Goal: Task Accomplishment & Management: Complete application form

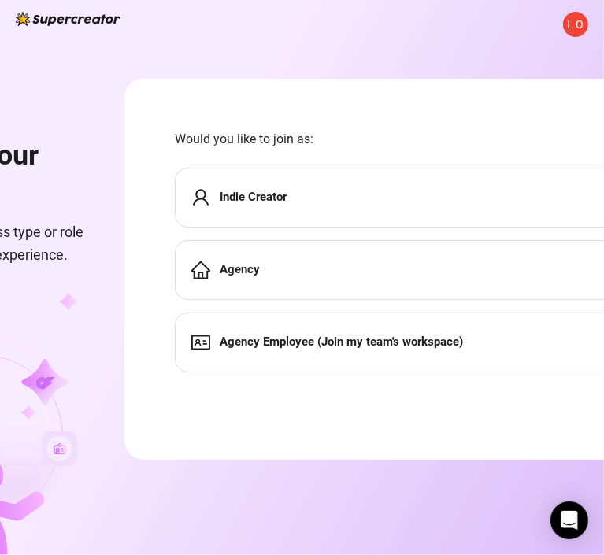
click at [287, 202] on strong "Indie Creator" at bounding box center [253, 197] width 67 height 14
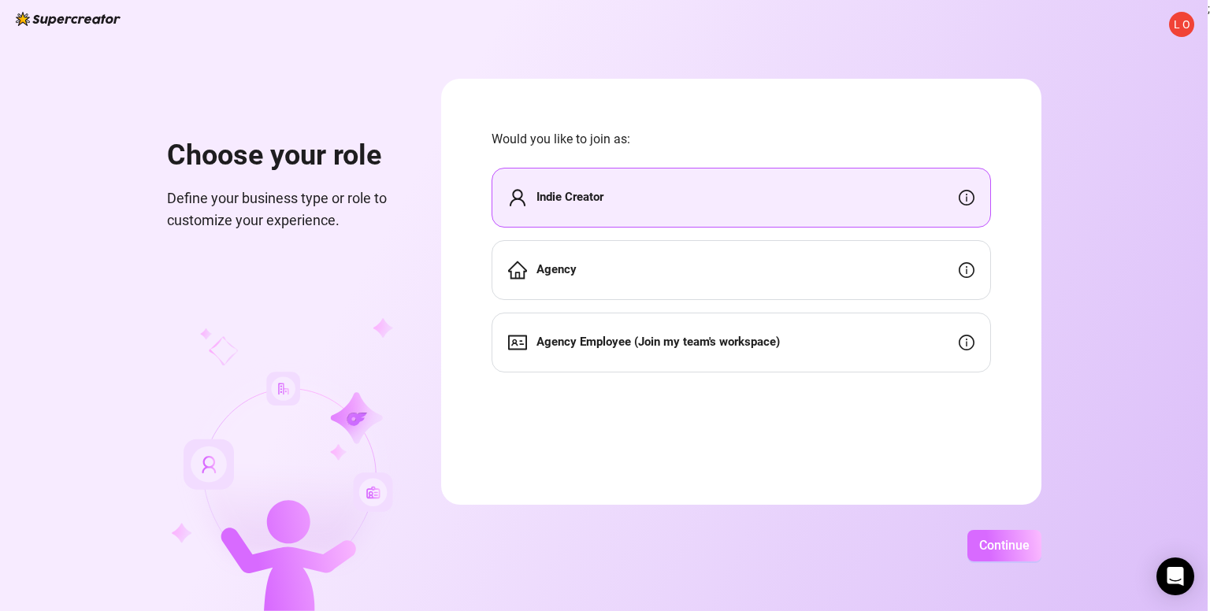
click at [615, 541] on span "Continue" at bounding box center [1004, 545] width 50 height 15
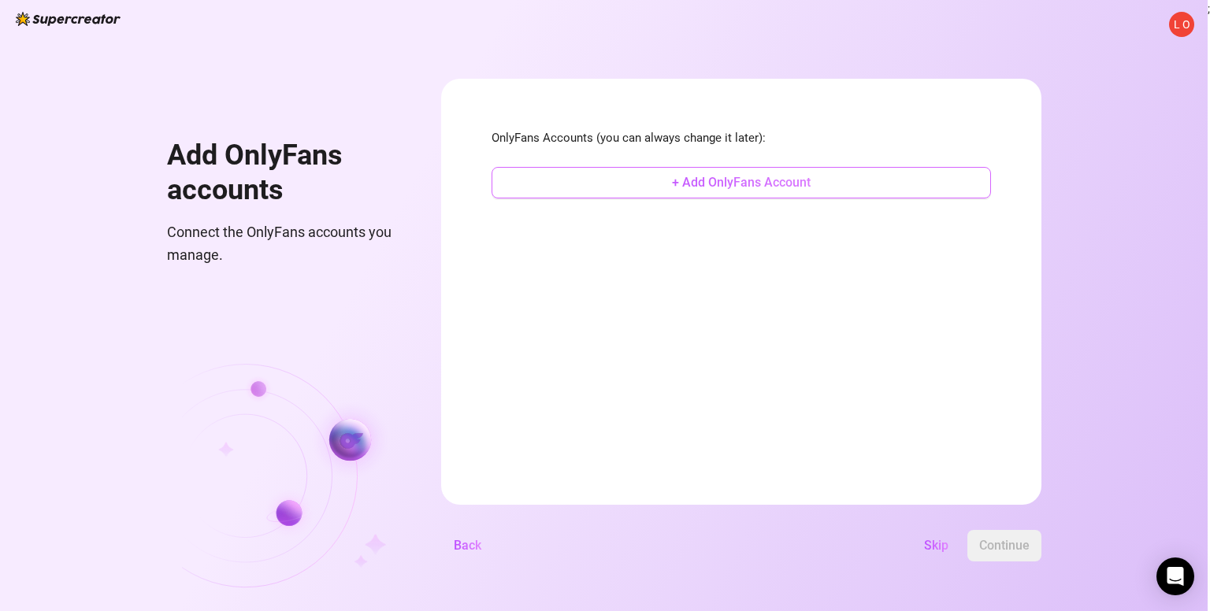
click at [615, 188] on span "+ Add OnlyFans Account" at bounding box center [741, 182] width 139 height 15
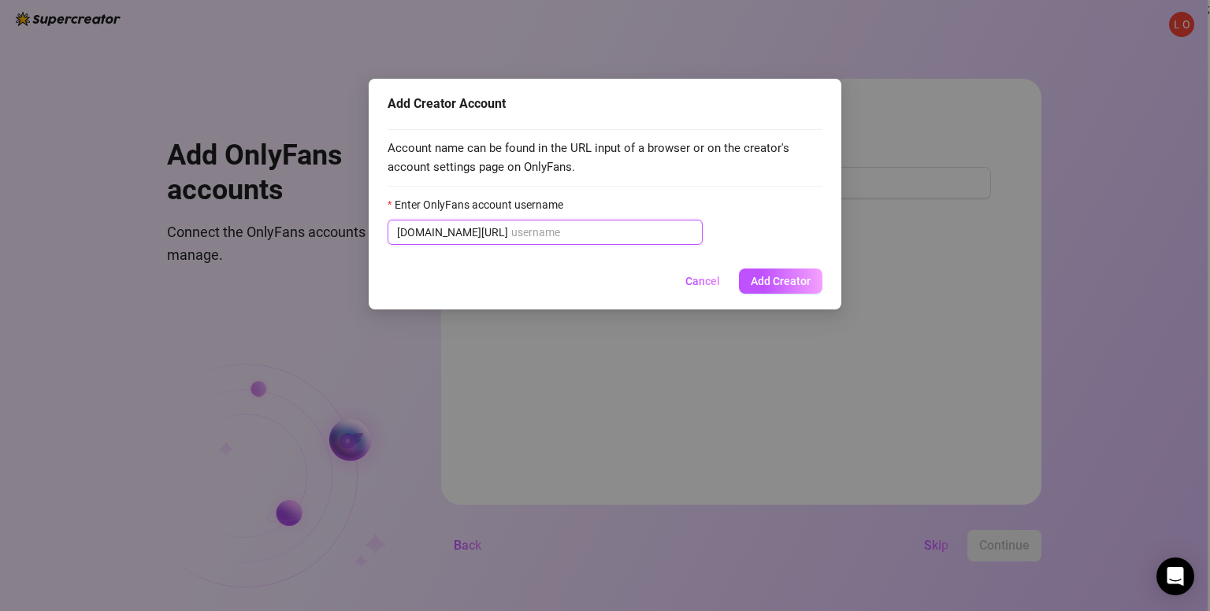
click at [555, 234] on input "Enter OnlyFans account username" at bounding box center [602, 232] width 182 height 17
paste input "showdii"
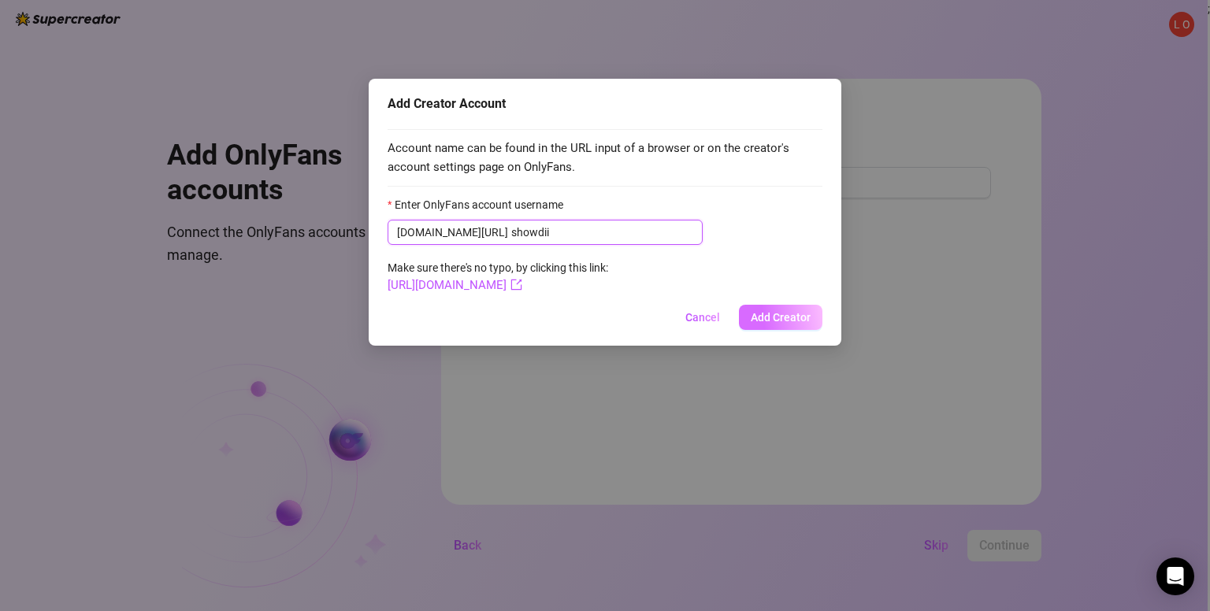
type input "showdii"
click at [615, 311] on span "Add Creator" at bounding box center [781, 317] width 60 height 13
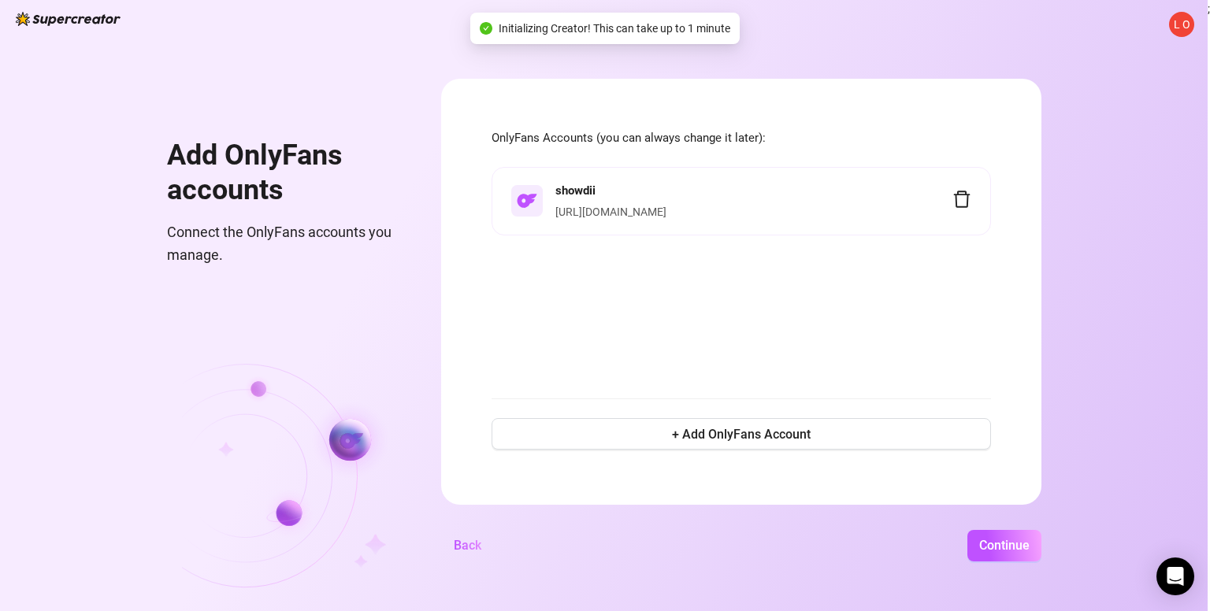
click at [615, 374] on div "Add Creator Account Account name can be found in the URL input of a browser or …" at bounding box center [605, 305] width 1210 height 611
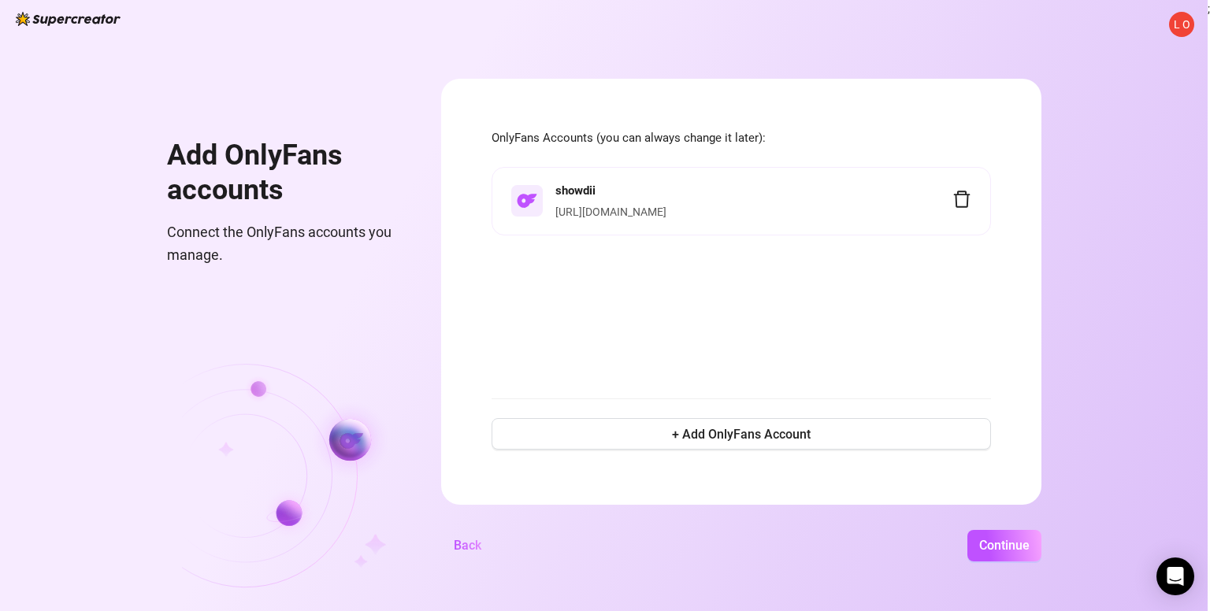
click at [615, 333] on div "showdii [URL][DOMAIN_NAME]" at bounding box center [742, 274] width 500 height 214
click at [615, 433] on span "+ Add OnlyFans Account" at bounding box center [741, 434] width 139 height 15
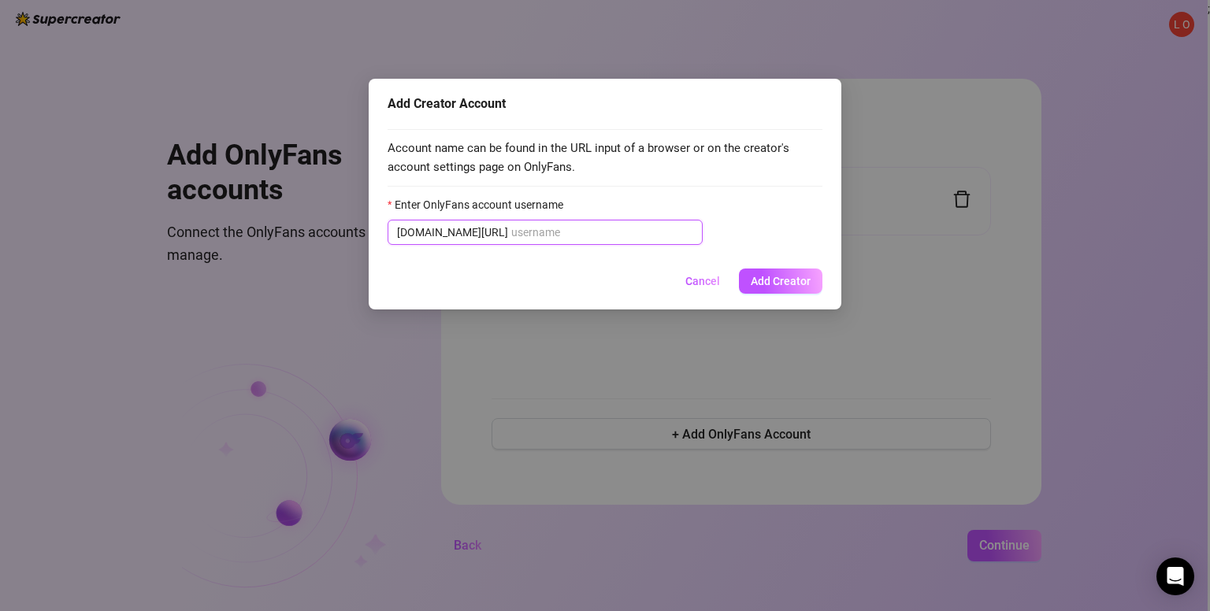
click at [615, 235] on input "Enter OnlyFans account username" at bounding box center [602, 232] width 182 height 17
paste input "valinfernal"
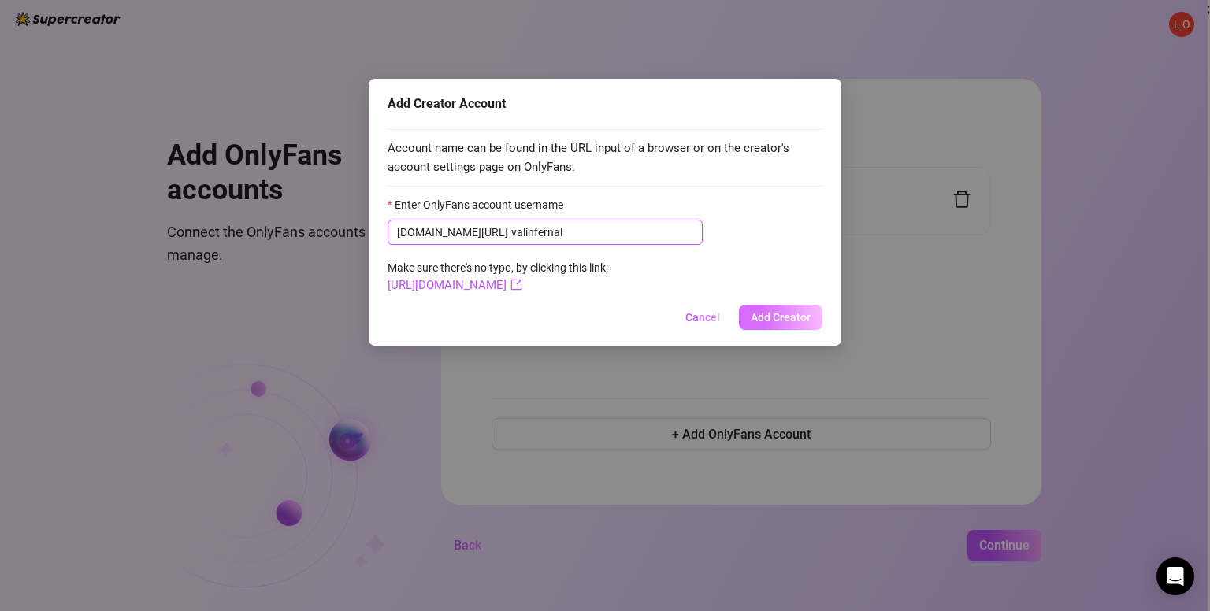
type input "valinfernal"
click at [615, 319] on span "Add Creator" at bounding box center [781, 317] width 60 height 13
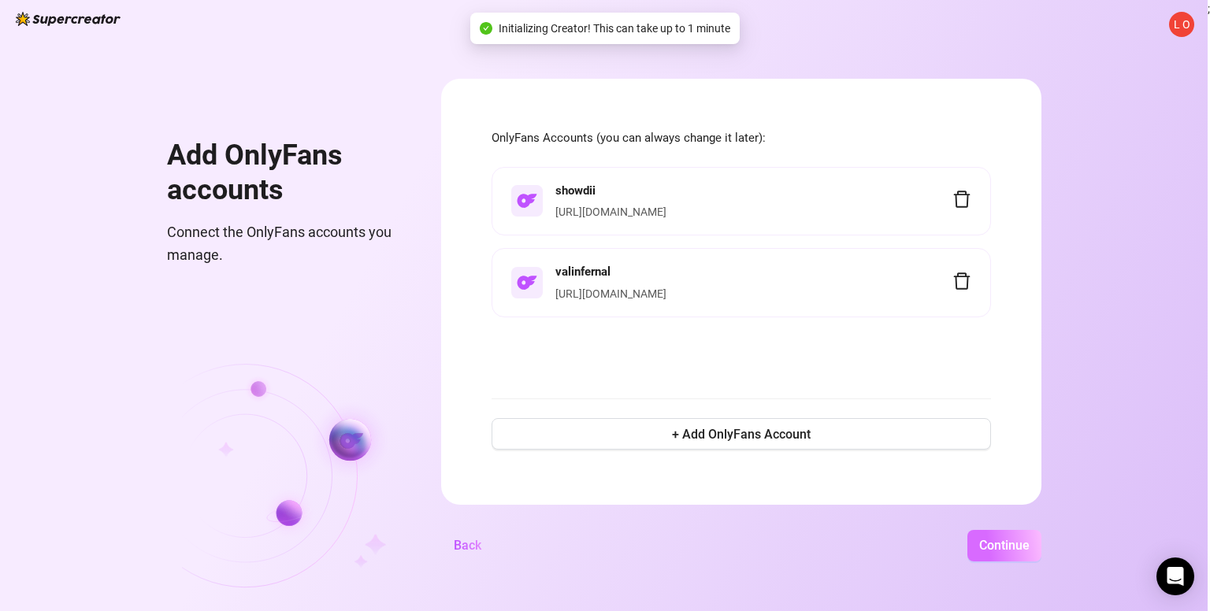
click at [615, 545] on span "Continue" at bounding box center [1004, 545] width 50 height 15
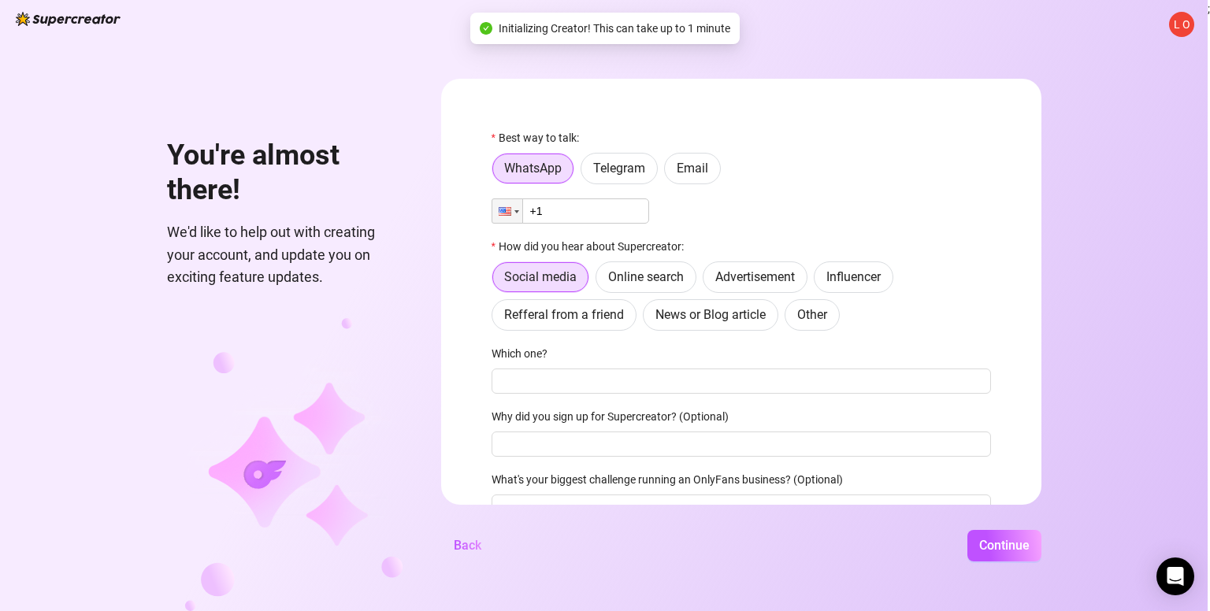
click at [615, 188] on div "Best way to talk: WhatsApp Telegram Email Phone +1 How did you hear about Super…" at bounding box center [742, 331] width 500 height 405
drag, startPoint x: 643, startPoint y: 158, endPoint x: 660, endPoint y: 159, distance: 17.4
click at [615, 157] on label "Telegram" at bounding box center [619, 169] width 77 height 32
click at [585, 173] on input "Telegram" at bounding box center [585, 173] width 0 height 0
click at [615, 172] on span "Email" at bounding box center [693, 168] width 32 height 15
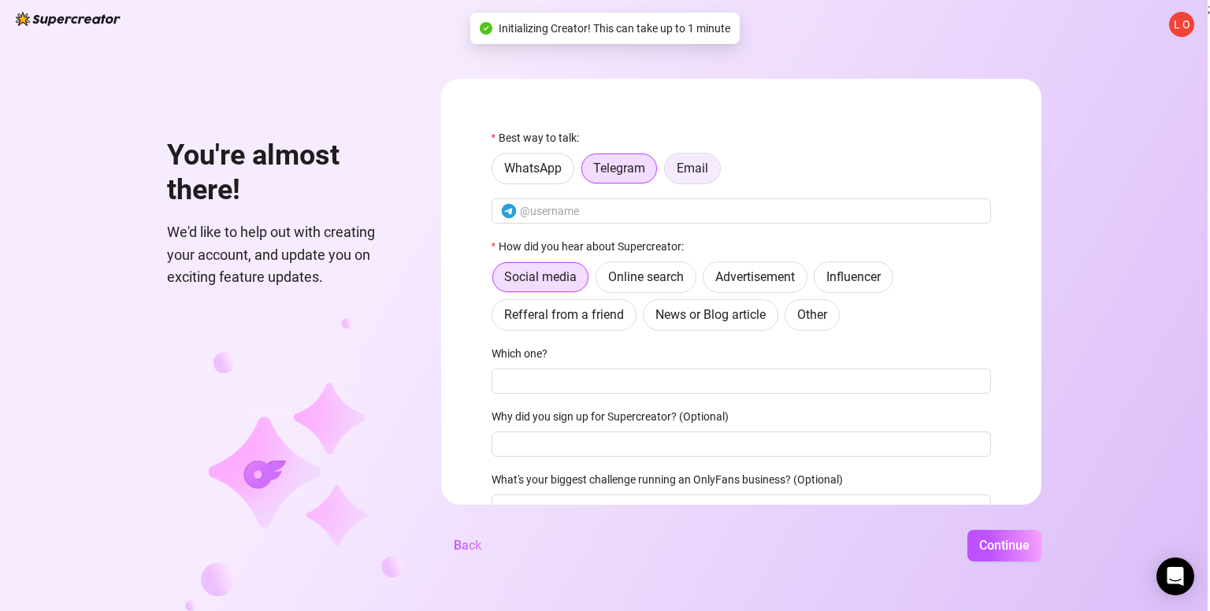
click at [615, 173] on input "Email" at bounding box center [669, 173] width 0 height 0
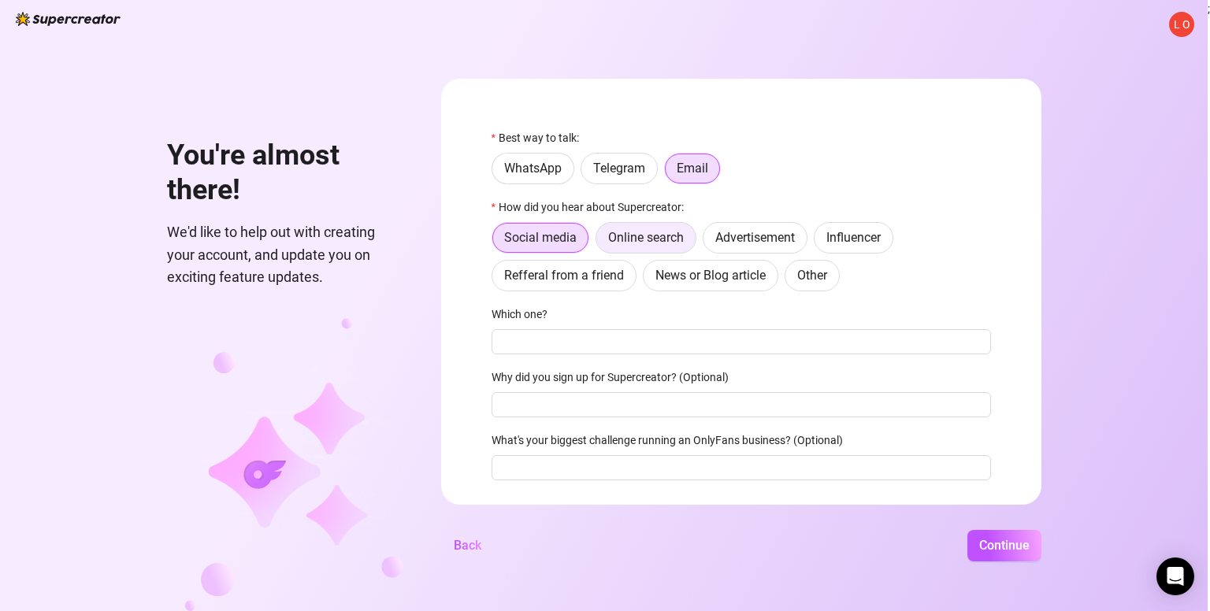
click at [615, 238] on span "Online search" at bounding box center [646, 237] width 76 height 15
click at [600, 242] on input "Online search" at bounding box center [600, 242] width 0 height 0
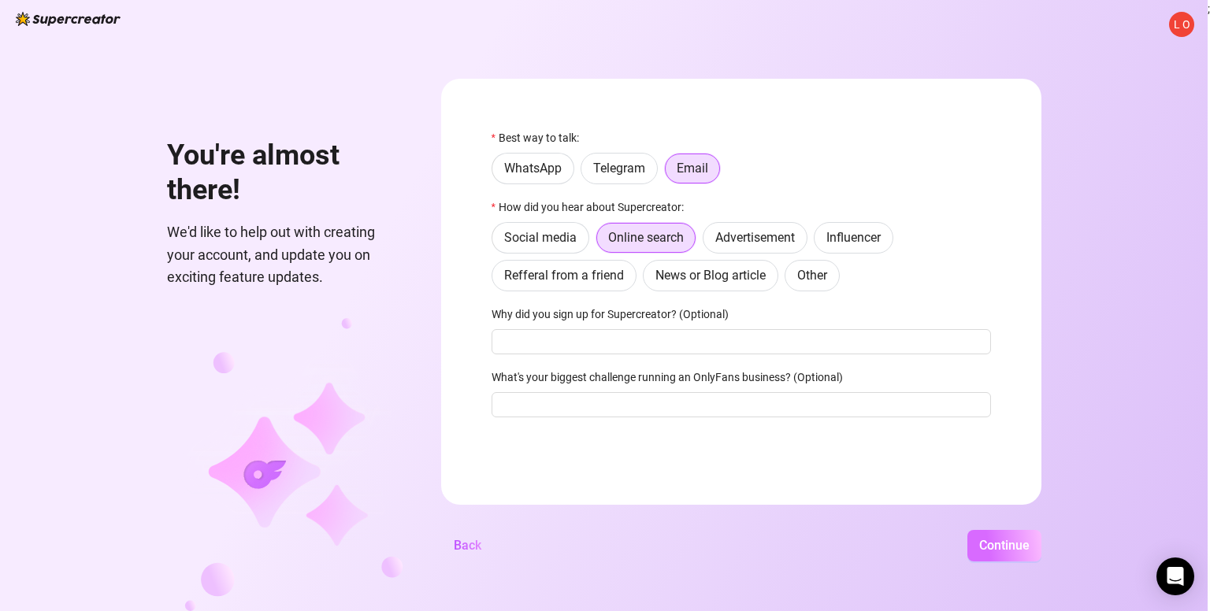
click at [615, 546] on span "Continue" at bounding box center [1004, 545] width 50 height 15
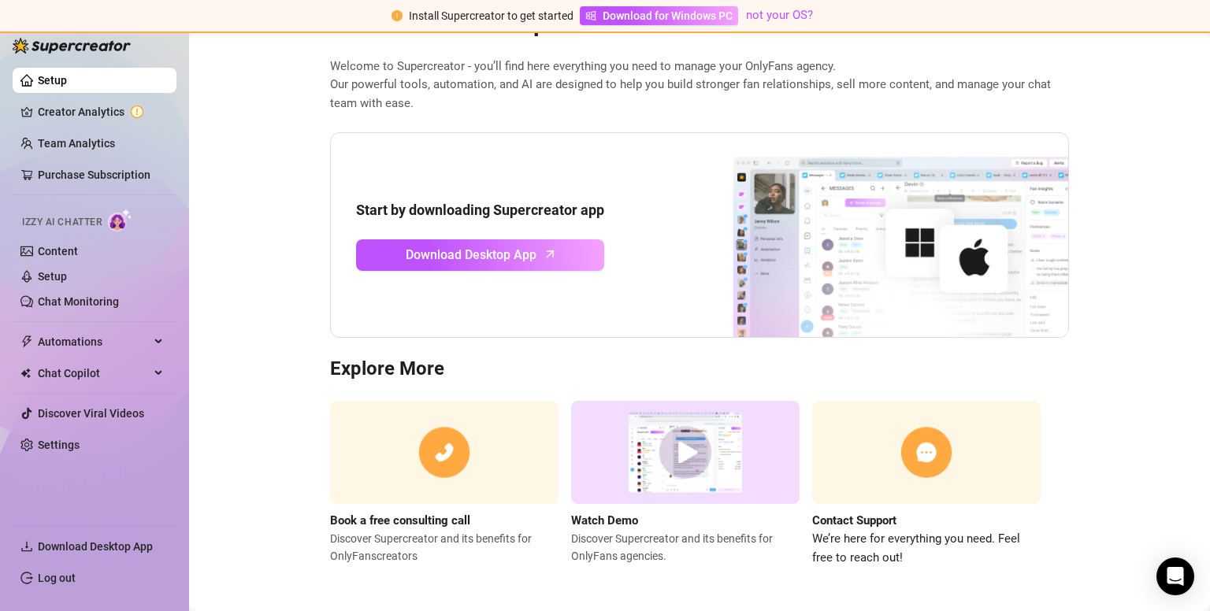
scroll to position [70, 0]
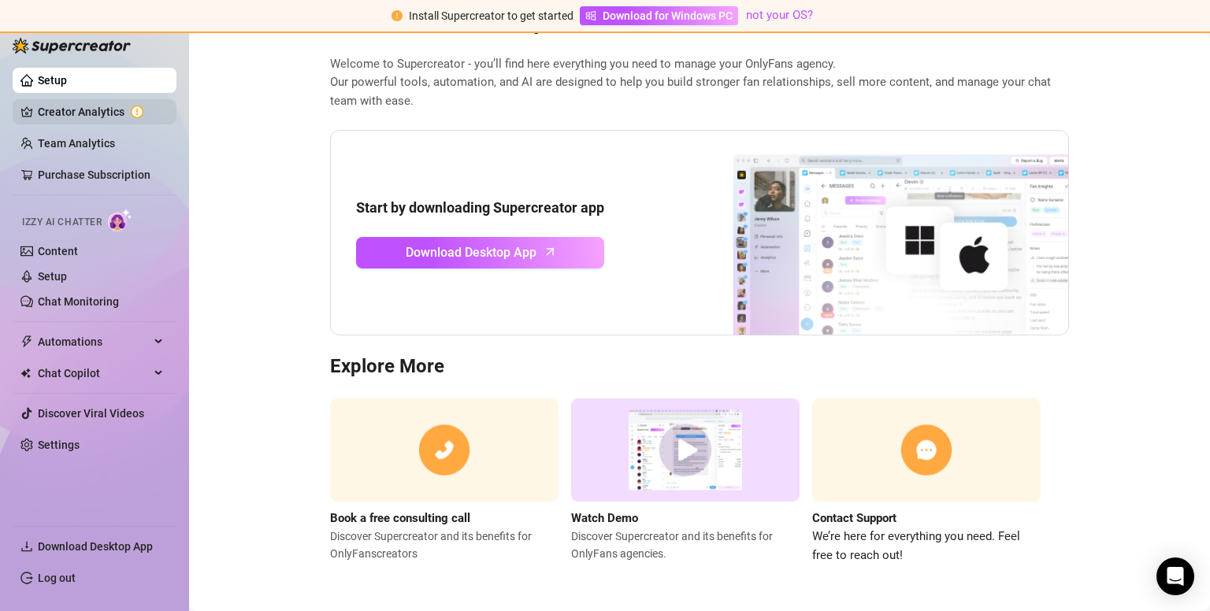
click at [79, 113] on link "Creator Analytics" at bounding box center [101, 111] width 126 height 25
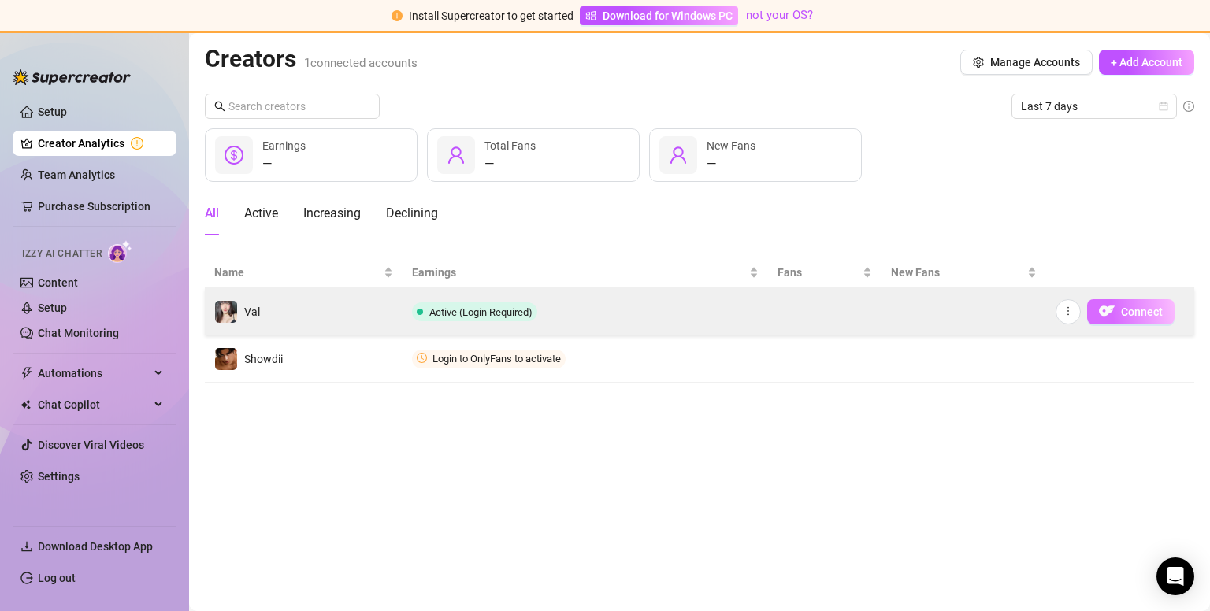
click at [615, 307] on img "button" at bounding box center [1107, 311] width 16 height 16
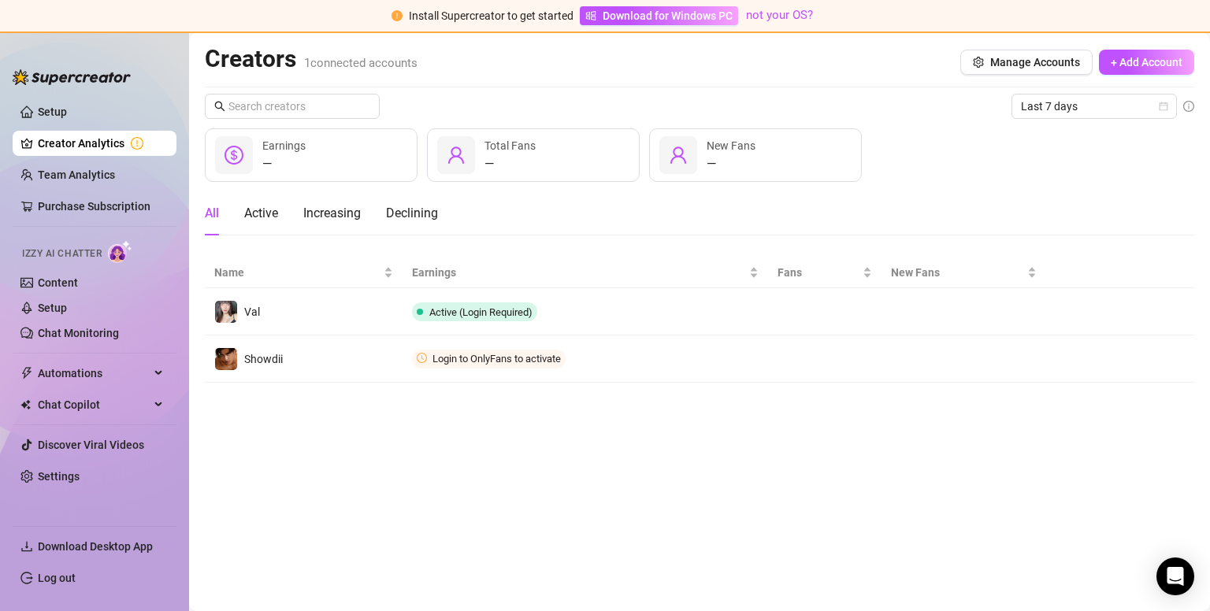
click at [615, 446] on main "Creators 1 connected accounts Manage Accounts + Add Account Last 7 days — Earni…" at bounding box center [699, 322] width 1021 height 578
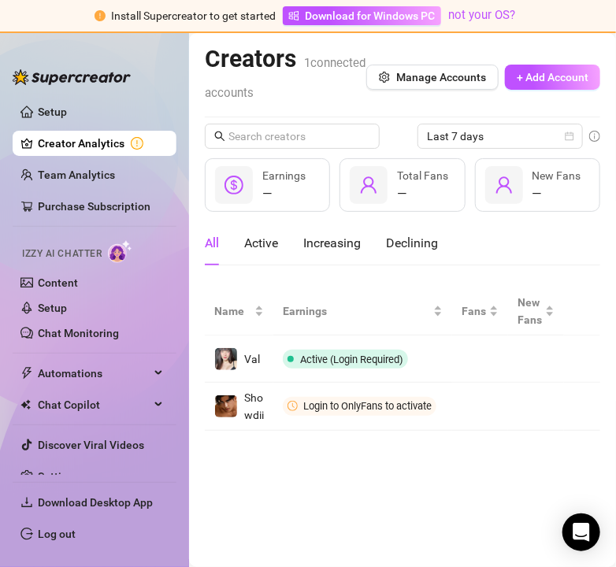
click at [294, 494] on main "Creators 1 connected accounts Manage Accounts + Add Account Last 7 days — Earni…" at bounding box center [402, 300] width 427 height 534
